Goal: Information Seeking & Learning: Understand process/instructions

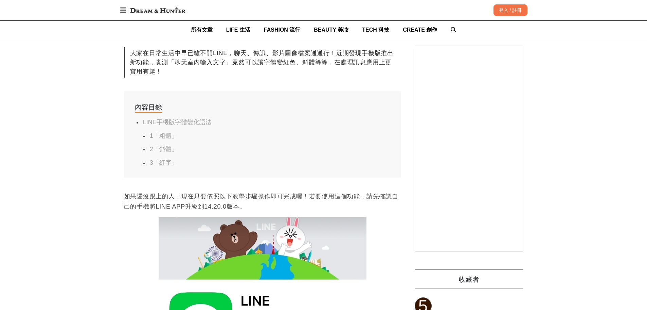
scroll to position [0, 277]
click at [162, 165] on link "3「紅字」" at bounding box center [164, 162] width 28 height 7
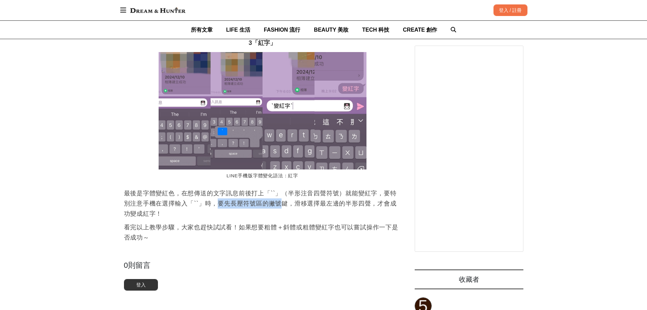
drag, startPoint x: 224, startPoint y: 207, endPoint x: 288, endPoint y: 206, distance: 63.9
click at [288, 206] on p "最後是字體變紅色，在想傳送的文字訊息前後打上「``」（半形注音四聲符號）就能變紅字，要特別注意手機在選擇輸入「``」時，要先長壓符號區的撇號鍵，滑移選擇最左邊…" at bounding box center [262, 203] width 277 height 31
copy p "要先長壓符號區的撇號"
click at [242, 207] on p "最後是字體變紅色，在想傳送的文字訊息前後打上「``」（半形注音四聲符號）就能變紅字，要特別注意手機在選擇輸入「``」時，要先長壓符號區的撇號鍵，滑移選擇最左邊…" at bounding box center [262, 203] width 277 height 31
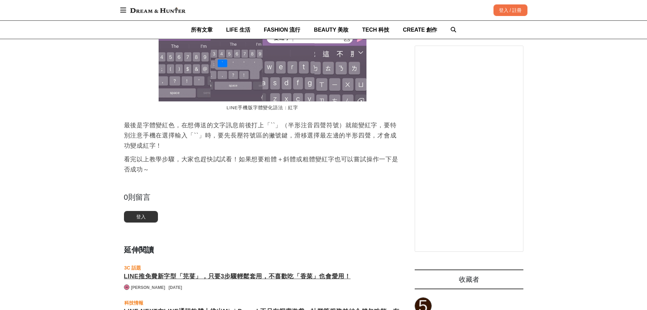
scroll to position [0, 0]
drag, startPoint x: 209, startPoint y: 148, endPoint x: 198, endPoint y: 143, distance: 11.3
click at [209, 147] on p "最後是字體變紅色，在想傳送的文字訊息前後打上「``」（半形注音四聲符號）就能變紅字，要特別注意手機在選擇輸入「``」時，要先長壓符號區的撇號鍵，滑移選擇最左邊…" at bounding box center [262, 135] width 277 height 31
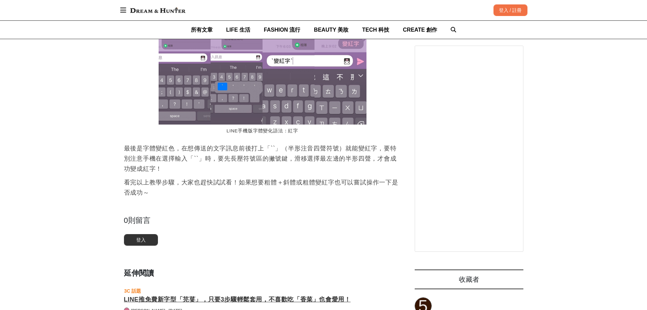
scroll to position [1263, 0]
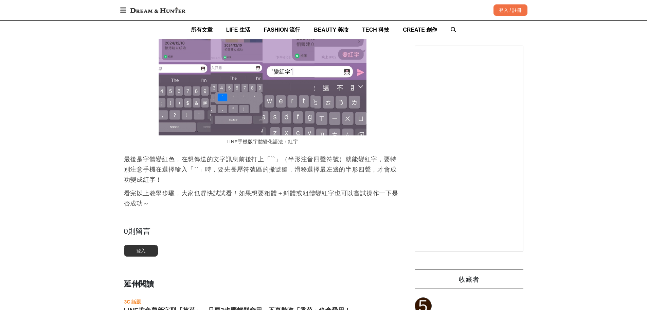
click at [223, 170] on p "最後是字體變紅色，在想傳送的文字訊息前後打上「``」（半形注音四聲符號）就能變紅字，要特別注意手機在選擇輸入「``」時，要先長壓符號區的撇號鍵，滑移選擇最左邊…" at bounding box center [262, 169] width 277 height 31
click at [245, 162] on p "最後是字體變紅色，在想傳送的文字訊息前後打上「``」（半形注音四聲符號）就能變紅字，要特別注意手機在選擇輸入「``」時，要先長壓符號區的撇號鍵，滑移選擇最左邊…" at bounding box center [262, 169] width 277 height 31
drag, startPoint x: 290, startPoint y: 162, endPoint x: 309, endPoint y: 164, distance: 19.5
click at [309, 163] on p "最後是字體變紅色，在想傳送的文字訊息前後打上「``」（半形注音四聲符號）就能變紅字，要特別注意手機在選擇輸入「``」時，要先長壓符號區的撇號鍵，滑移選擇最左邊…" at bounding box center [262, 169] width 277 height 31
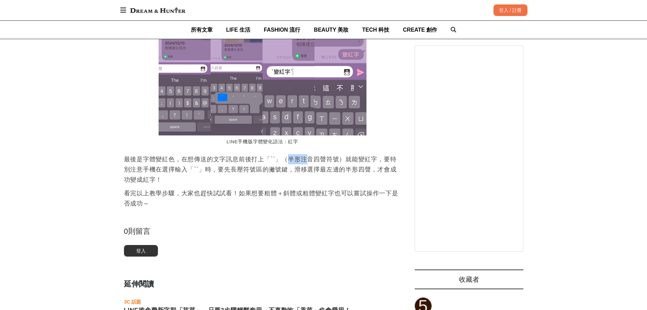
copy p "半形注"
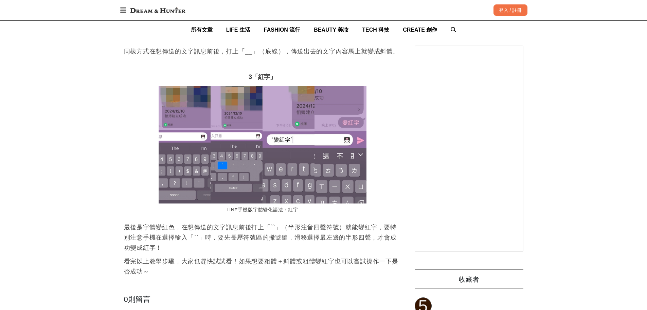
click at [174, 244] on p "最後是字體變紅色，在想傳送的文字訊息前後打上「``」（半形注音四聲符號）就能變紅字，要特別注意手機在選擇輸入「``」時，要先長壓符號區的撇號鍵，滑移選擇最左邊…" at bounding box center [262, 237] width 277 height 31
click at [244, 234] on p "最後是字體變紅色，在想傳送的文字訊息前後打上「``」（半形注音四聲符號）就能變紅字，要特別注意手機在選擇輸入「``」時，要先長壓符號區的撇號鍵，滑移選擇最左邊…" at bounding box center [262, 237] width 277 height 31
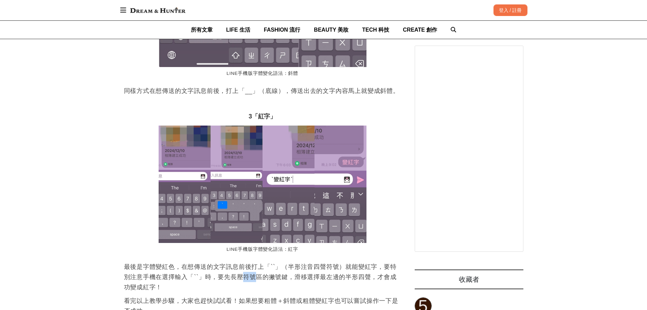
scroll to position [1093, 0]
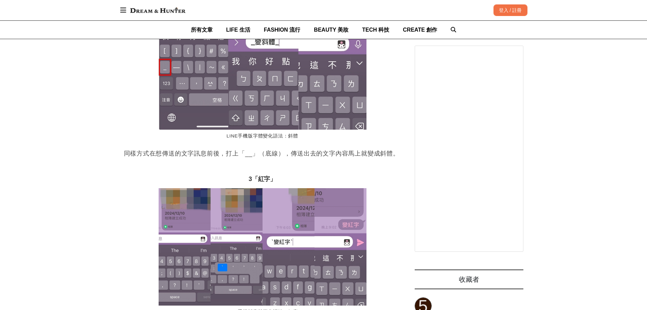
click at [235, 255] on img at bounding box center [263, 246] width 208 height 117
click at [184, 258] on img at bounding box center [263, 246] width 208 height 117
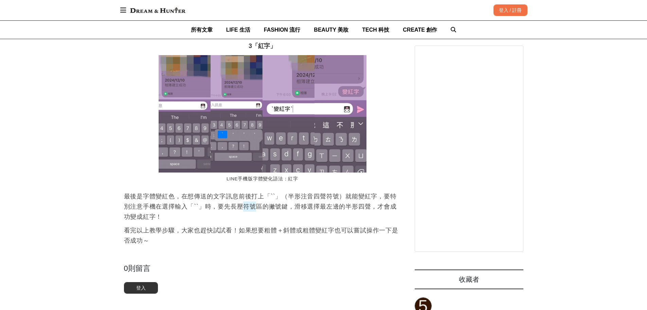
scroll to position [1229, 0]
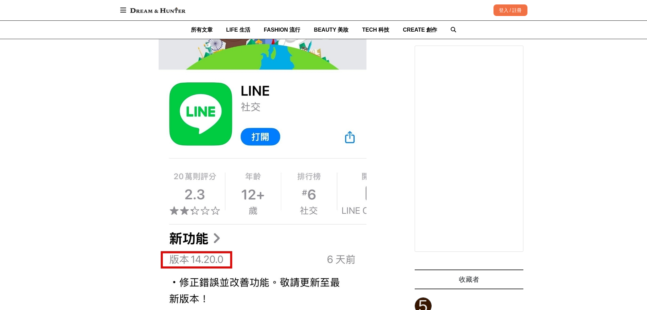
scroll to position [0, 0]
